Goal: Task Accomplishment & Management: Use online tool/utility

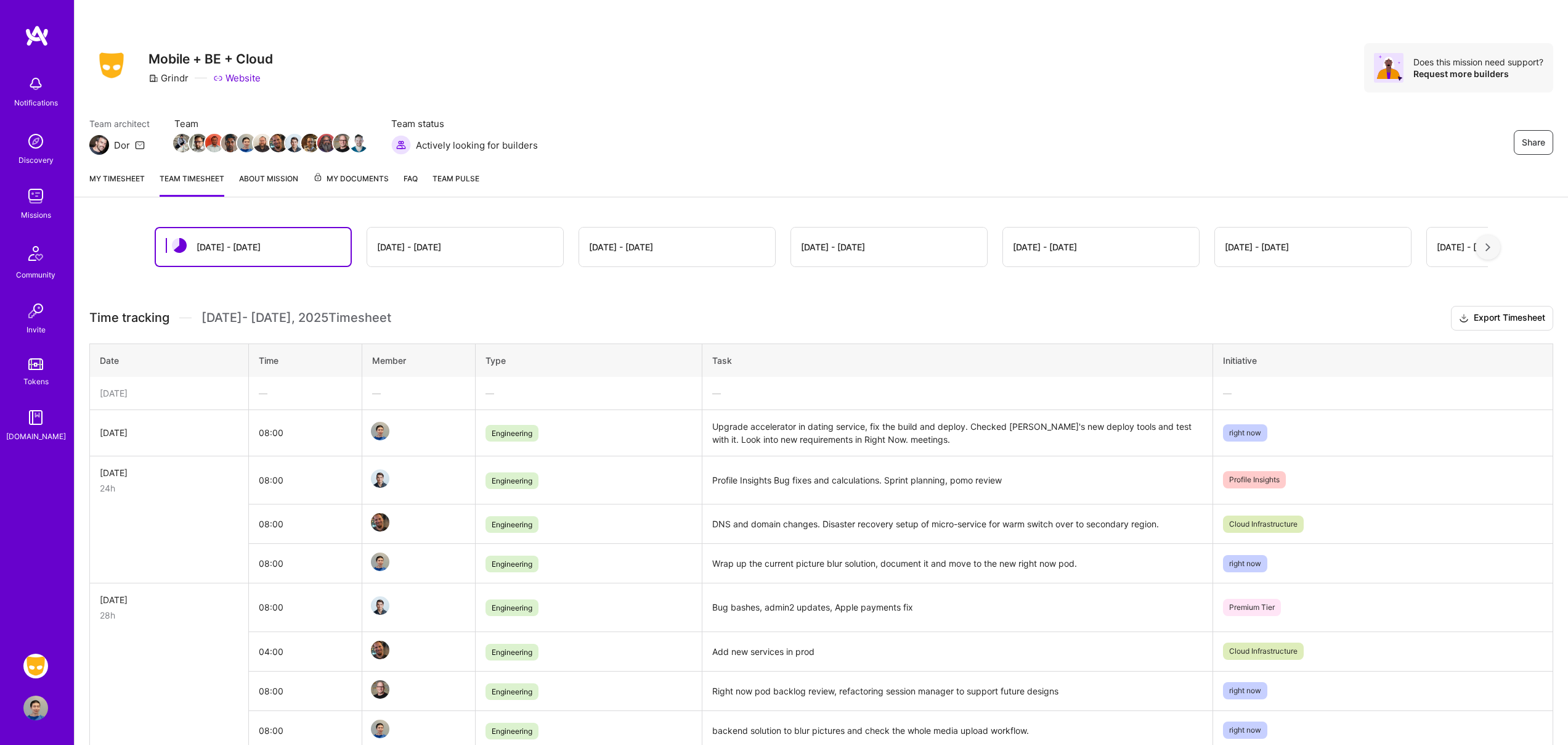
click at [281, 180] on link "About Mission" at bounding box center [269, 184] width 59 height 25
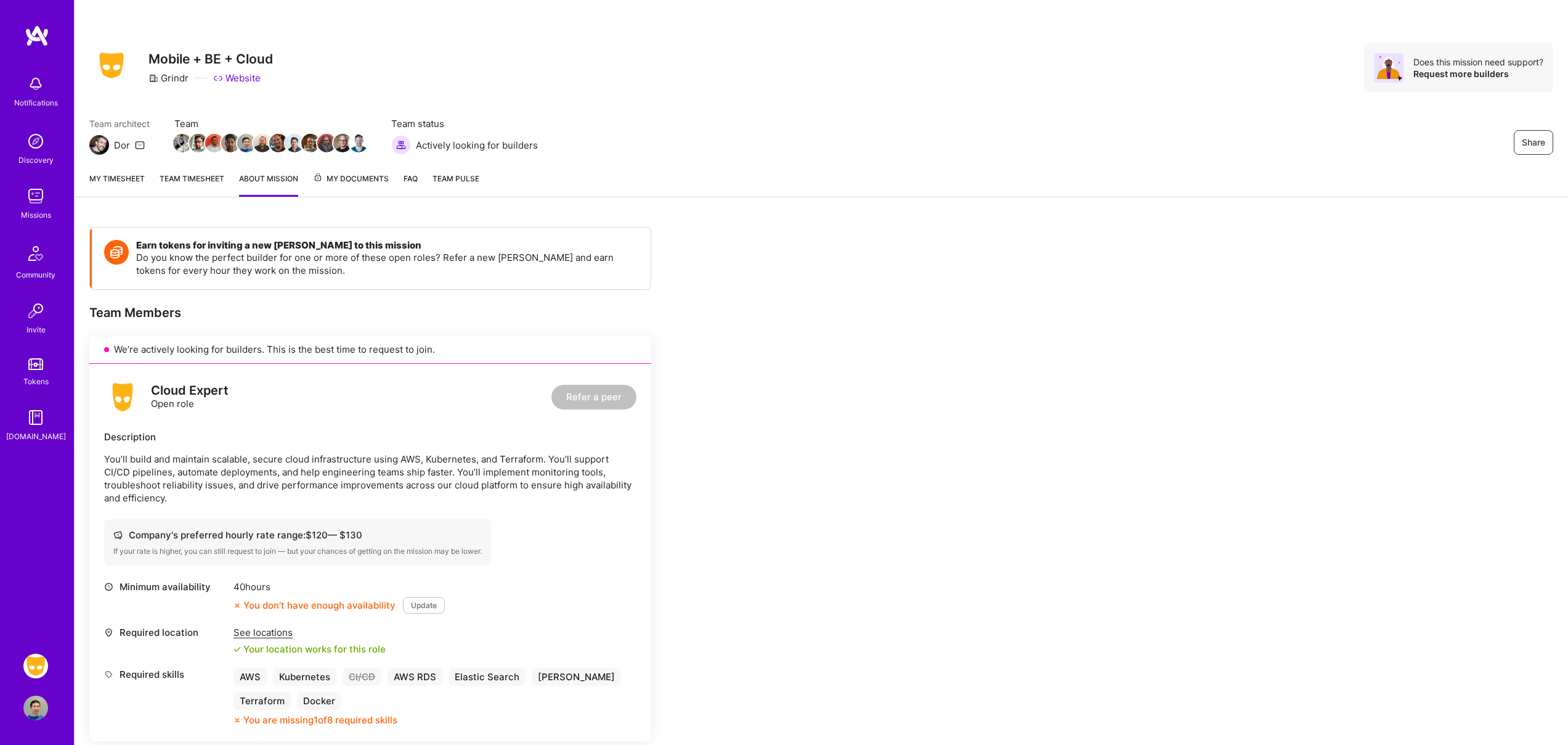
click at [199, 179] on link "Team timesheet" at bounding box center [192, 184] width 65 height 25
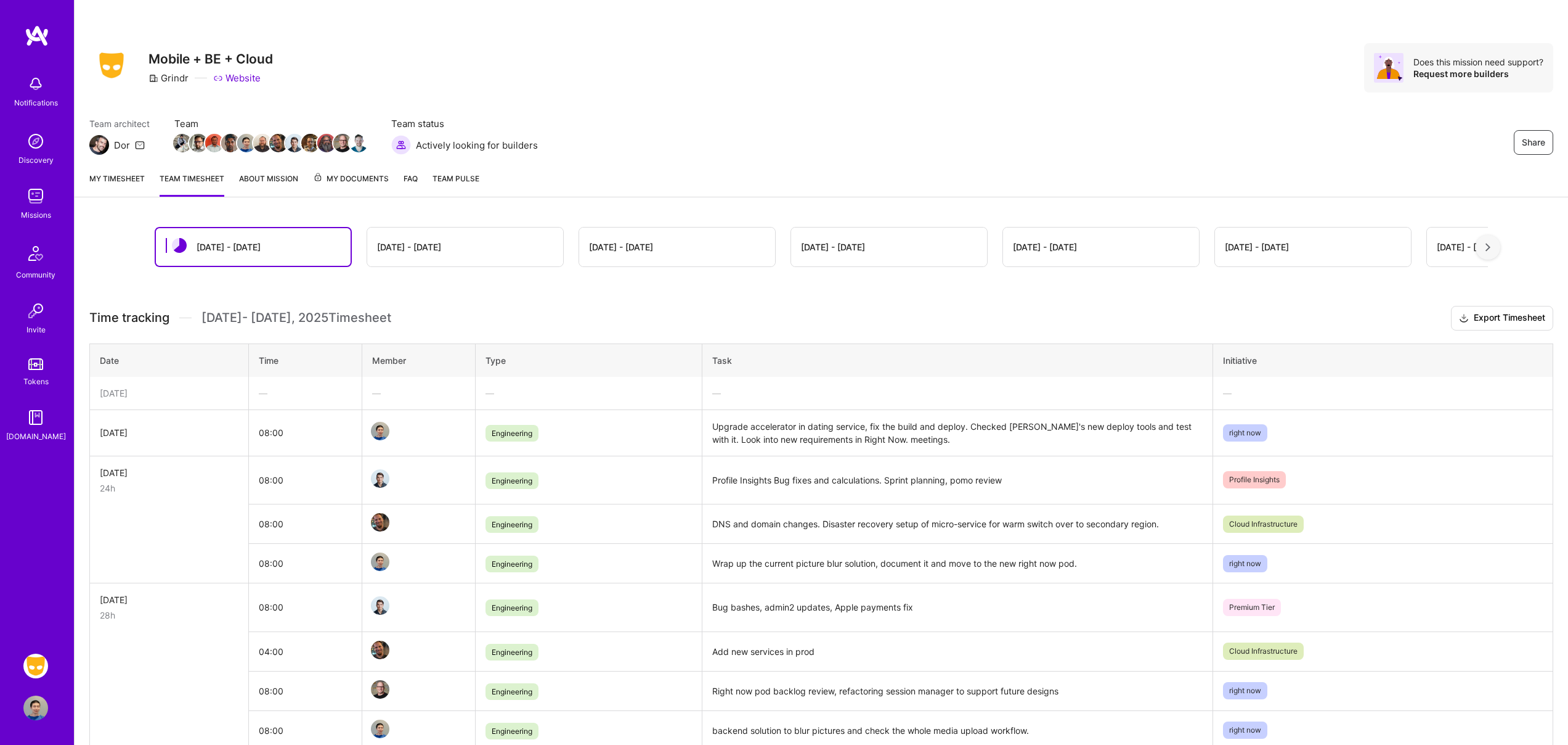
click at [445, 231] on div "[DATE] - [DATE]" at bounding box center [465, 247] width 196 height 39
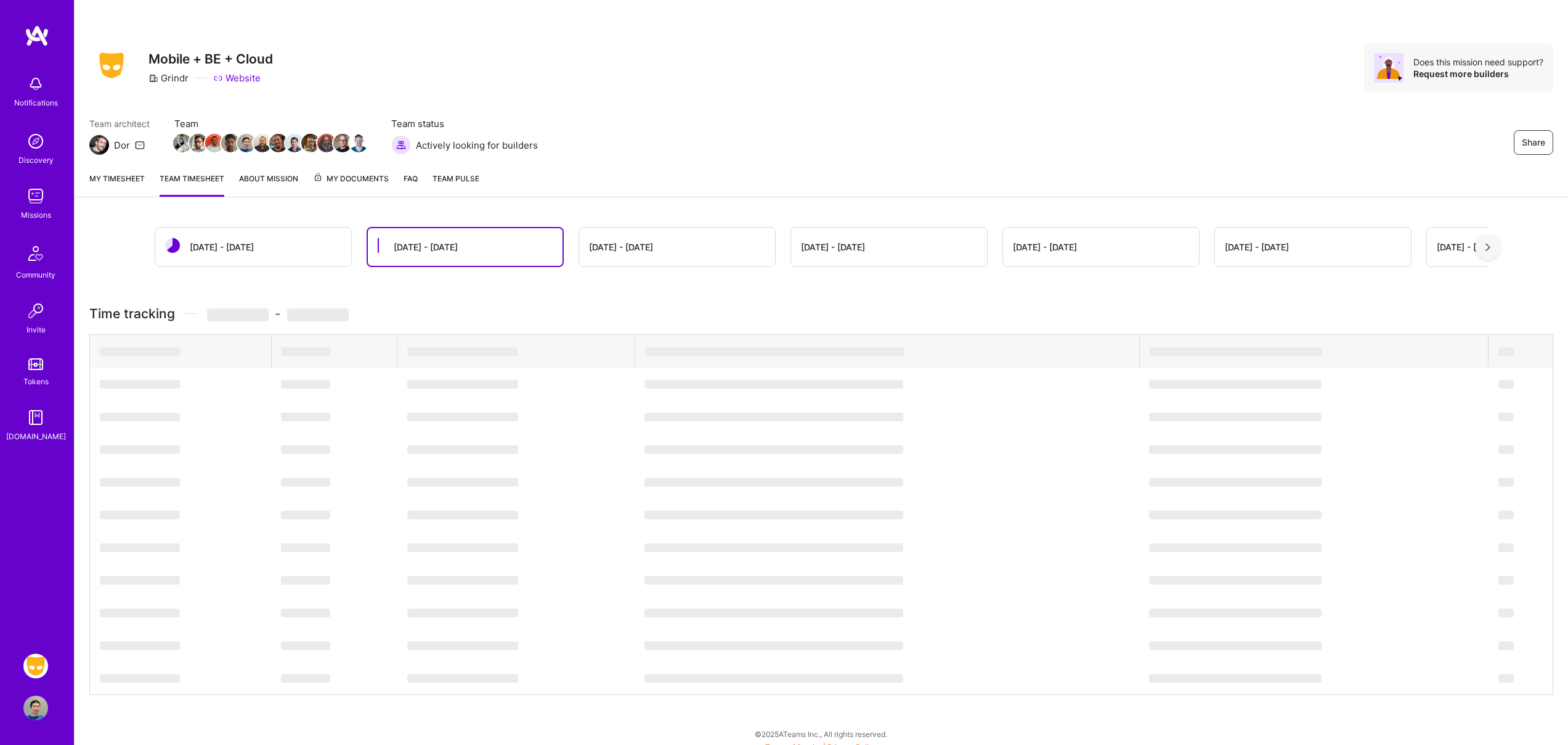
click at [447, 244] on div "[DATE] - [DATE]" at bounding box center [426, 246] width 64 height 13
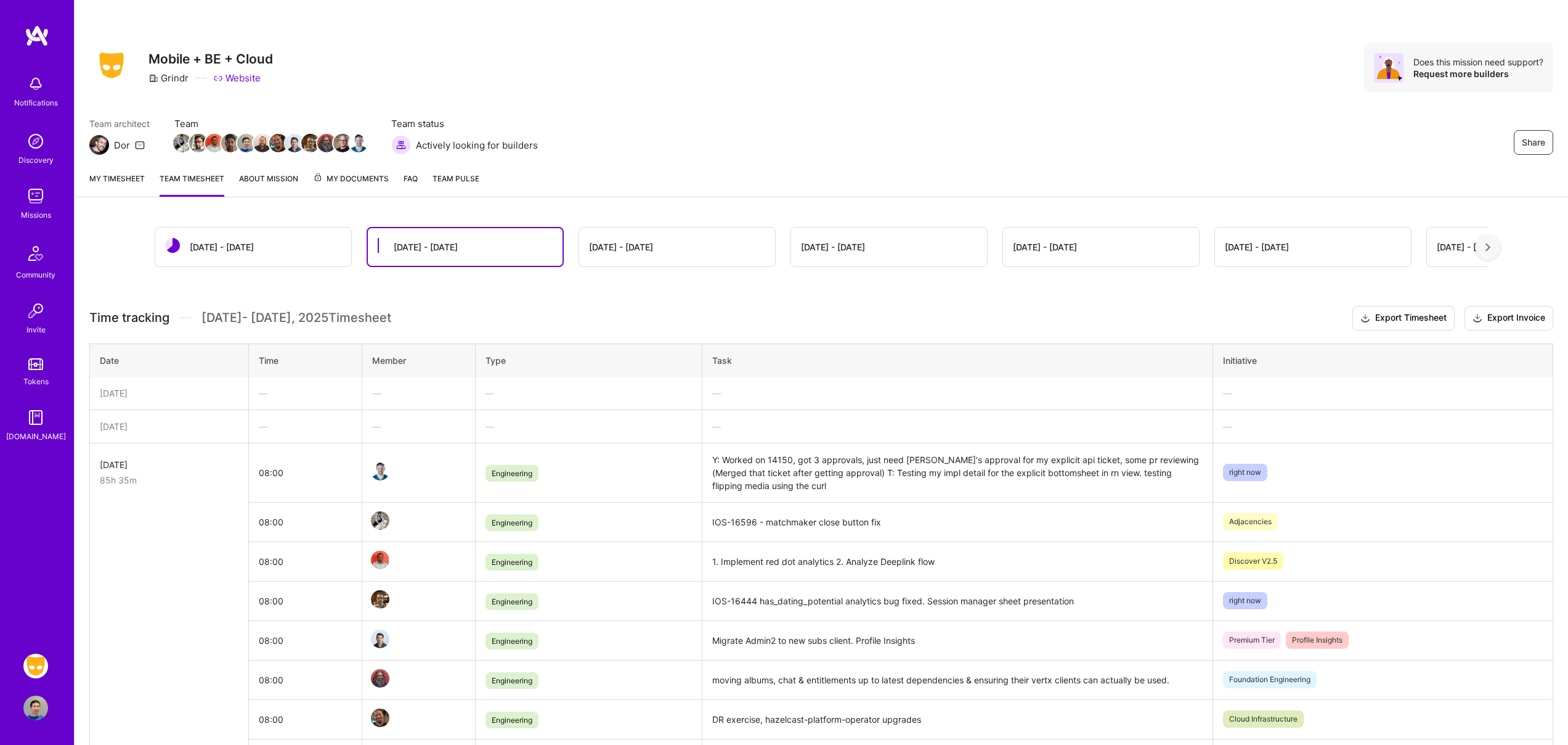
scroll to position [3, 0]
click at [279, 244] on div "[DATE] - [DATE]" at bounding box center [254, 244] width 196 height 39
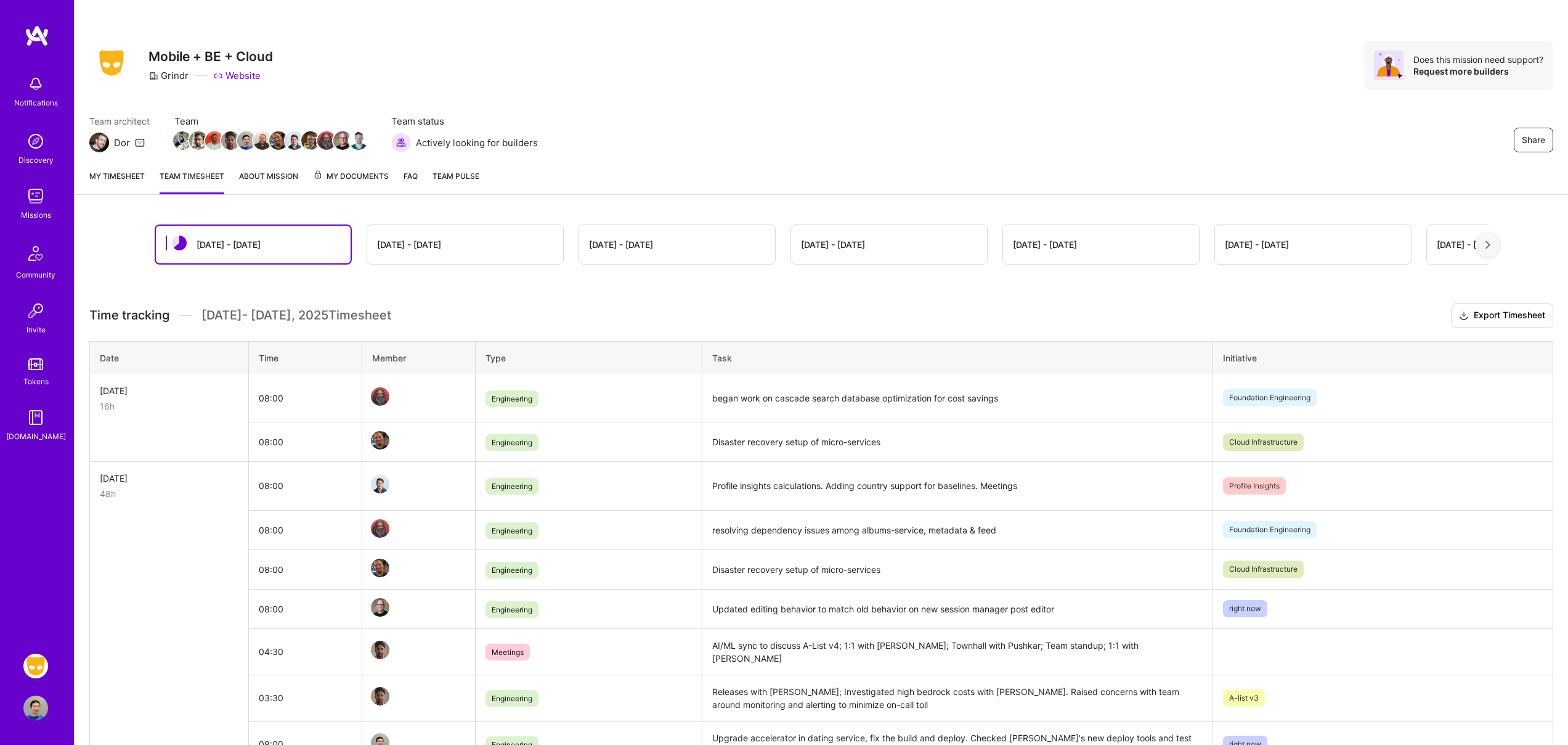
click at [130, 179] on link "My timesheet" at bounding box center [117, 181] width 56 height 25
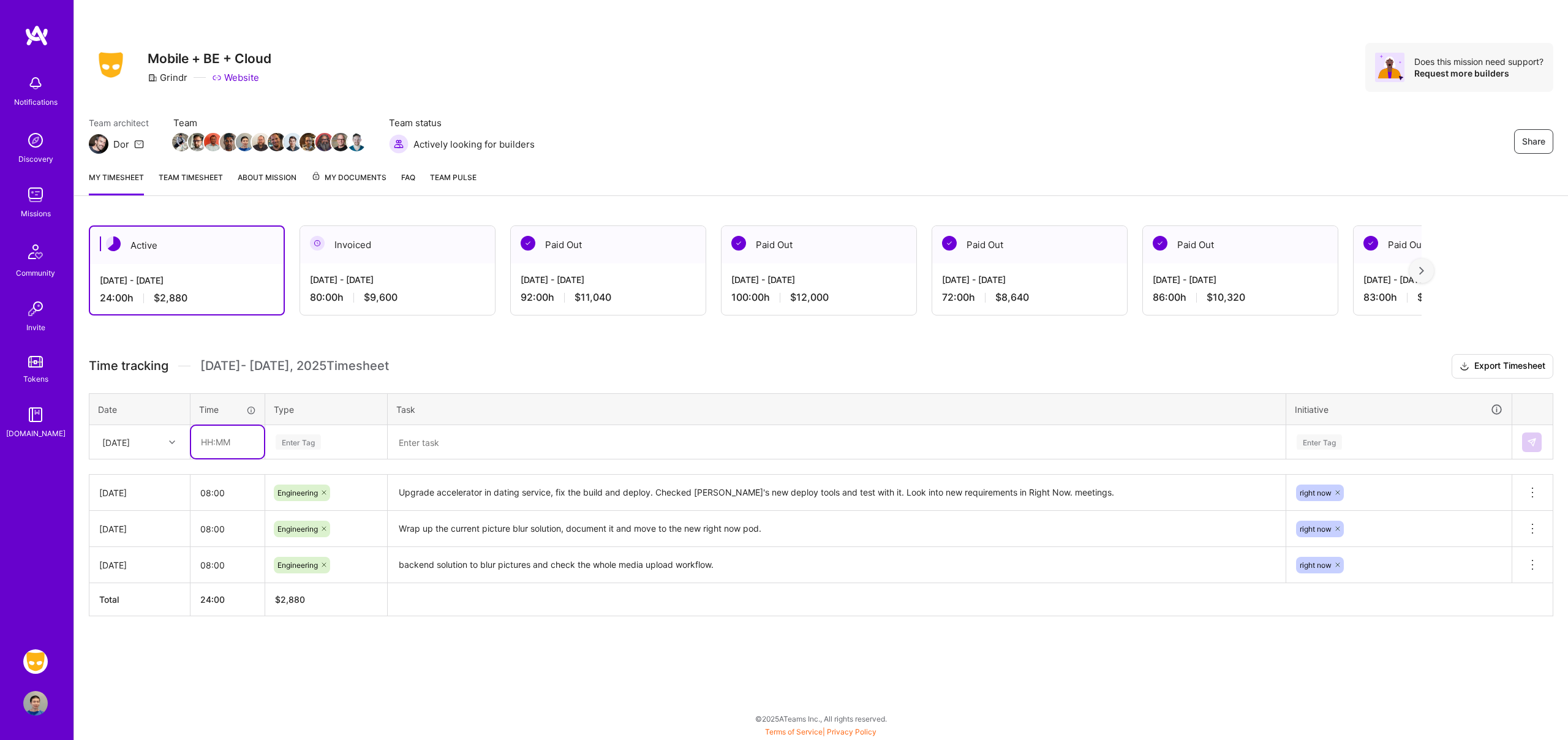
click at [224, 435] on input "text" at bounding box center [227, 442] width 73 height 33
type input "08:00"
type input "engi"
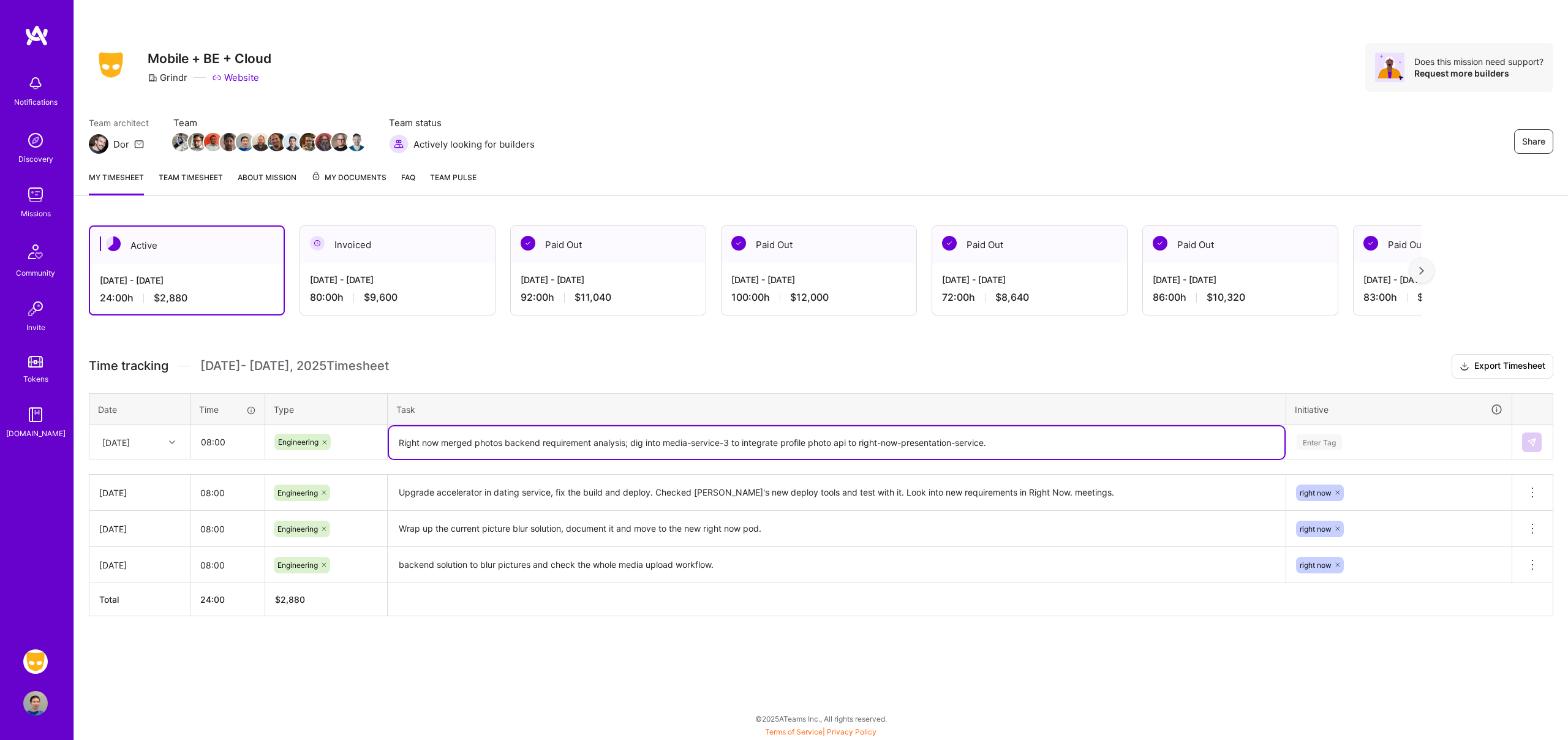
type textarea "Right now merged photos backend requirement analysis; dig into media-service-3 …"
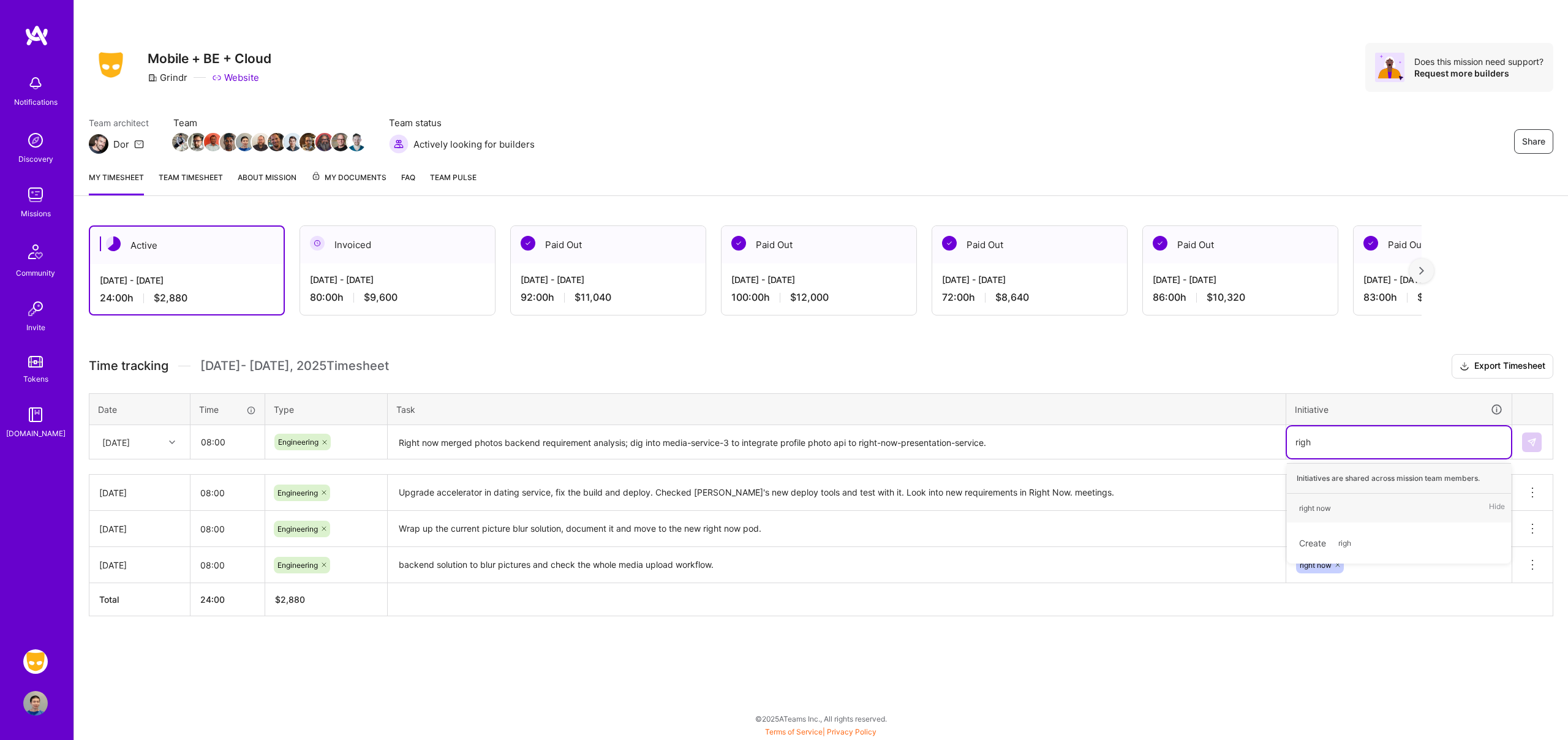
type input "right"
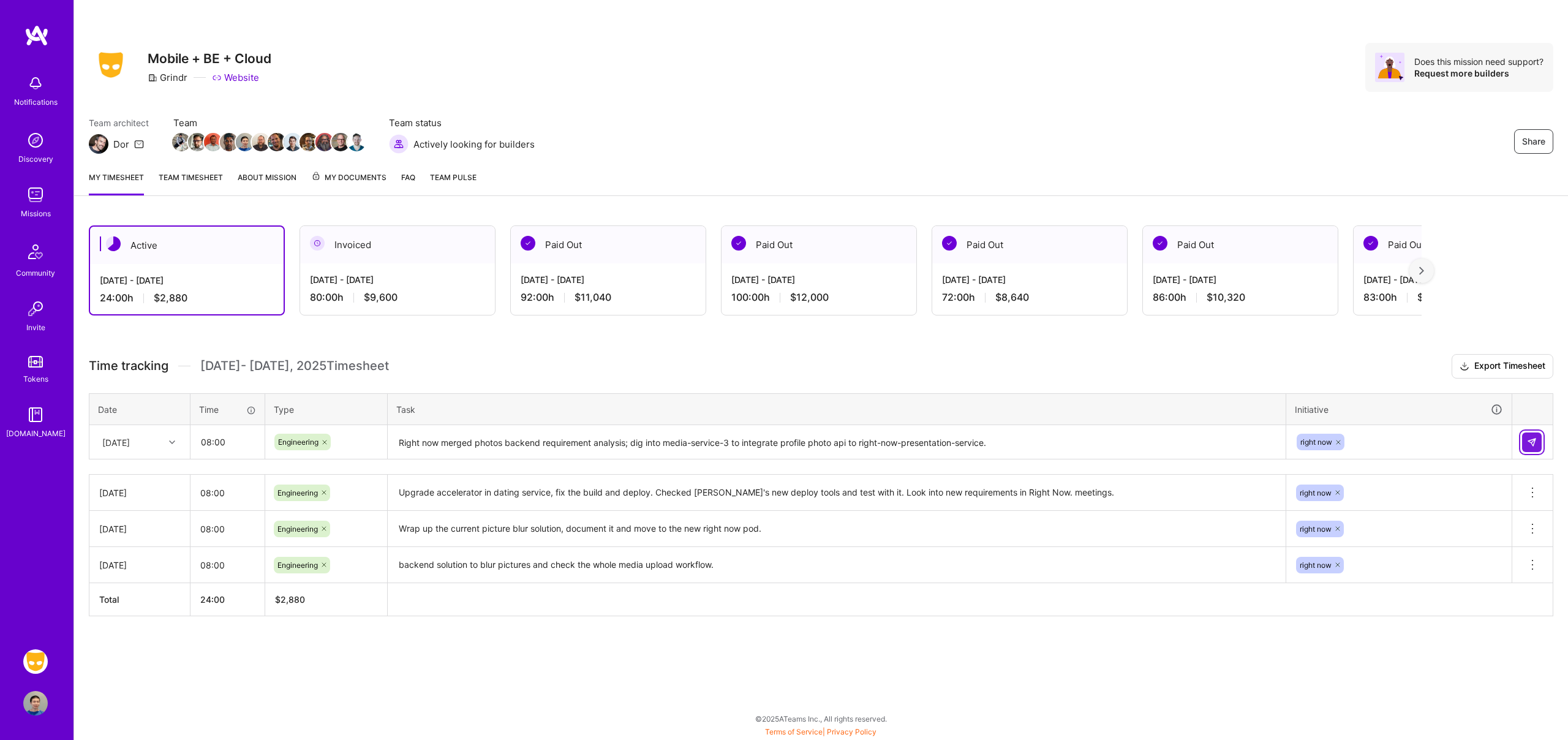
click at [1526, 442] on button at bounding box center [1532, 442] width 19 height 19
